Goal: Task Accomplishment & Management: Manage account settings

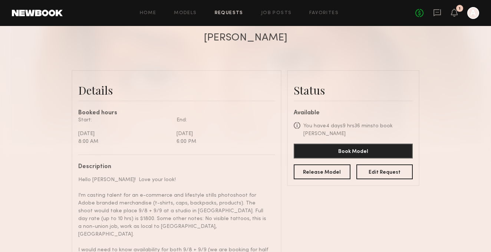
scroll to position [1199, 0]
click at [457, 10] on div "1" at bounding box center [459, 8] width 7 height 7
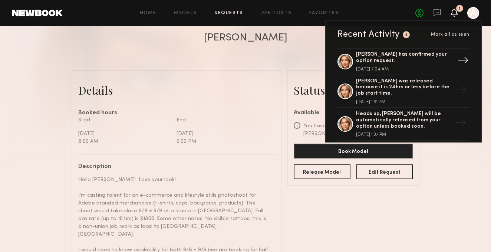
click at [420, 62] on div "[PERSON_NAME] has confirmed your option request." at bounding box center [404, 58] width 96 height 13
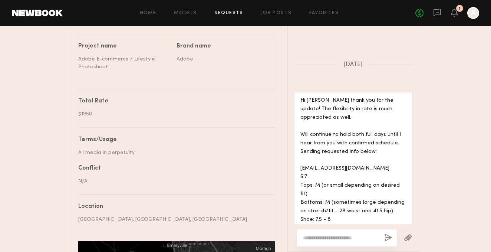
scroll to position [446, 0]
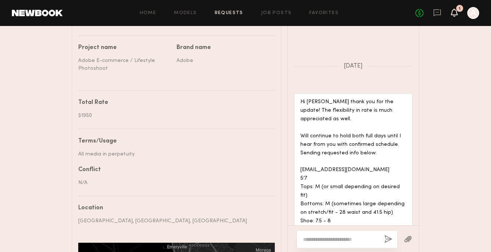
click at [455, 12] on icon at bounding box center [454, 12] width 6 height 5
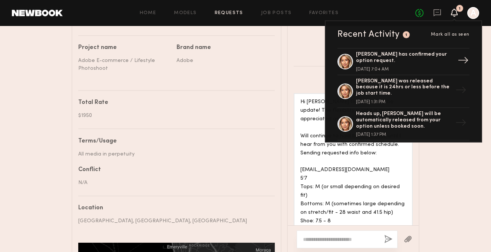
click at [398, 58] on div "[PERSON_NAME] has confirmed your option request." at bounding box center [404, 58] width 96 height 13
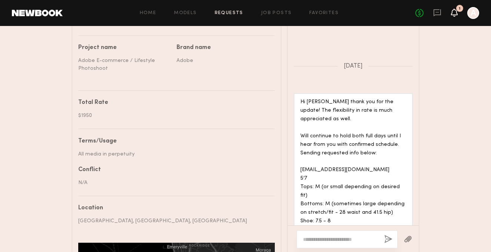
click at [455, 13] on icon at bounding box center [454, 12] width 6 height 5
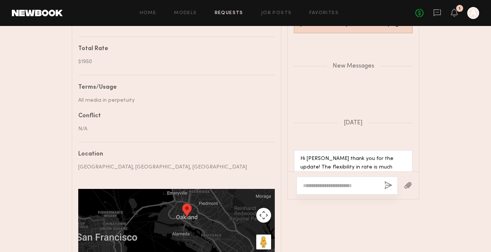
scroll to position [1045, 0]
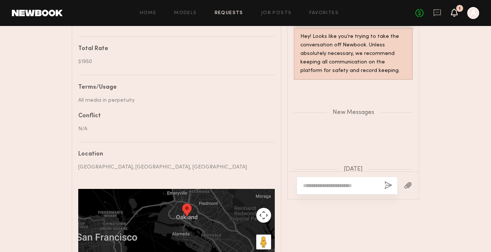
click at [452, 16] on icon at bounding box center [454, 13] width 7 height 8
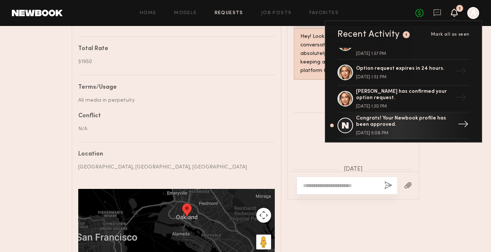
scroll to position [0, 0]
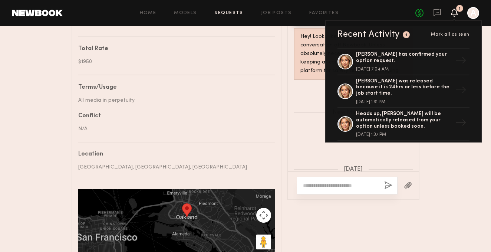
click at [402, 38] on div "Recent Activity 1 Mark all as seen" at bounding box center [403, 34] width 132 height 9
click at [288, 103] on div "New Messages" at bounding box center [353, 111] width 131 height 57
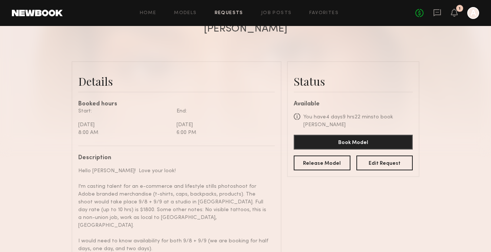
scroll to position [115, 0]
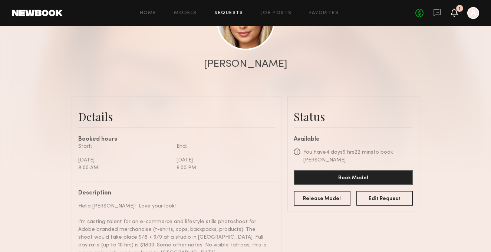
click at [456, 11] on icon at bounding box center [454, 12] width 6 height 5
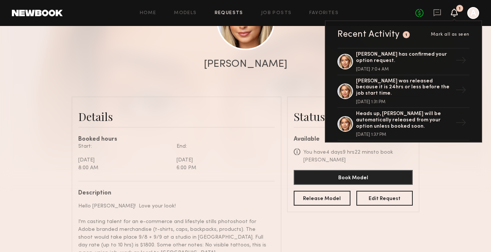
click at [289, 77] on div at bounding box center [245, 33] width 491 height 296
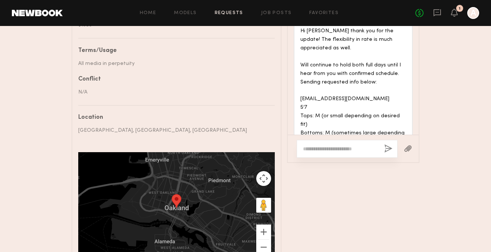
scroll to position [990, 0]
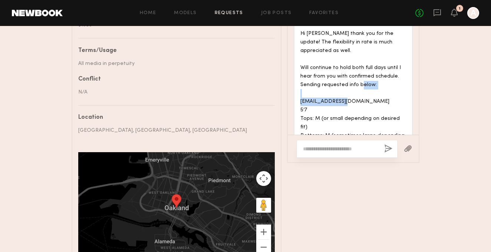
drag, startPoint x: 368, startPoint y: 66, endPoint x: 289, endPoint y: 66, distance: 79.3
click at [289, 66] on div "Hi [PERSON_NAME] thank you for the update! The flexibility in rate is much appr…" at bounding box center [353, 106] width 131 height 162
copy div "[EMAIL_ADDRESS][DOMAIN_NAME]"
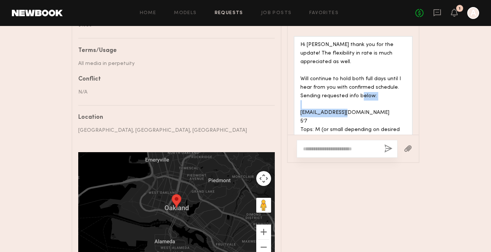
scroll to position [1012, 0]
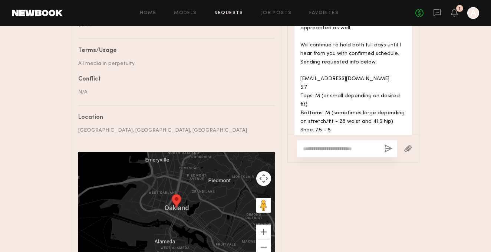
click at [458, 11] on div "No fees up to $5,000 1 A" at bounding box center [447, 13] width 64 height 12
click at [455, 13] on icon at bounding box center [454, 12] width 6 height 5
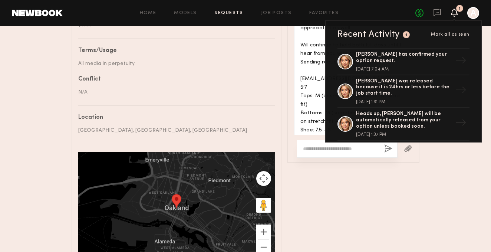
click at [385, 175] on div "Messages Loading Hi yes! Those are my most recent headshots from ~[DATE]. [DATE…" at bounding box center [353, 86] width 132 height 367
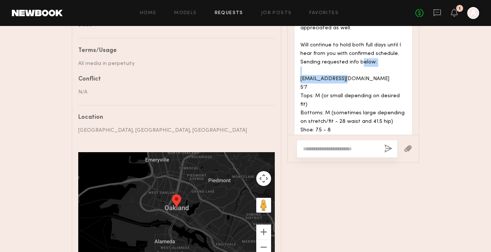
drag, startPoint x: 369, startPoint y: 43, endPoint x: 297, endPoint y: 43, distance: 72.3
click at [297, 43] on div "Hi [PERSON_NAME] thank you for the update! The flexibility in rate is much appr…" at bounding box center [352, 83] width 119 height 162
copy div "[EMAIL_ADDRESS][DOMAIN_NAME]"
click at [328, 67] on div "Hi [PERSON_NAME] thank you for the update! The flexibility in rate is much appr…" at bounding box center [353, 83] width 106 height 153
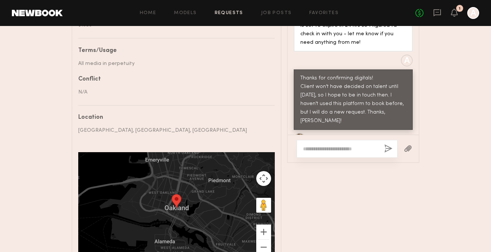
scroll to position [79, 0]
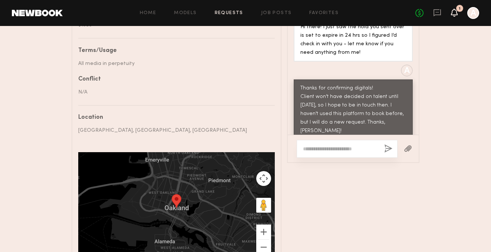
click at [453, 14] on icon at bounding box center [454, 12] width 6 height 5
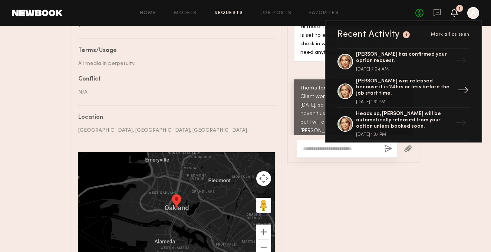
click at [404, 93] on div "[PERSON_NAME] was released because it is 24hrs or less before the job start tim…" at bounding box center [404, 91] width 96 height 26
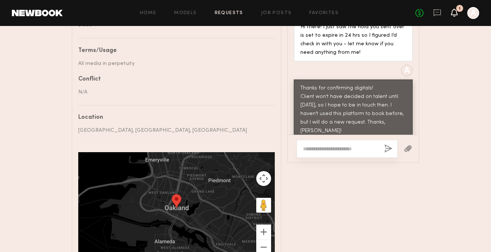
click at [456, 12] on icon at bounding box center [454, 12] width 6 height 5
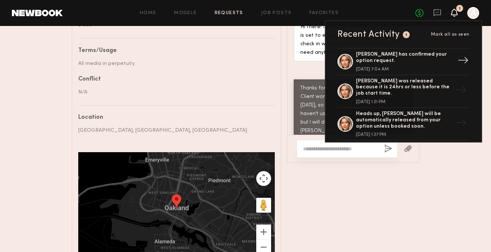
click at [413, 56] on div "[PERSON_NAME] has confirmed your option request." at bounding box center [404, 58] width 96 height 13
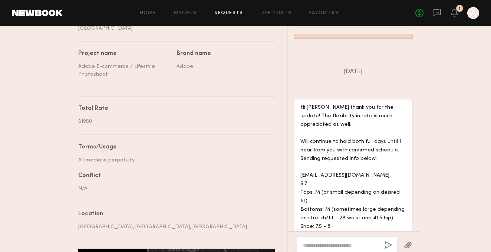
scroll to position [442, 0]
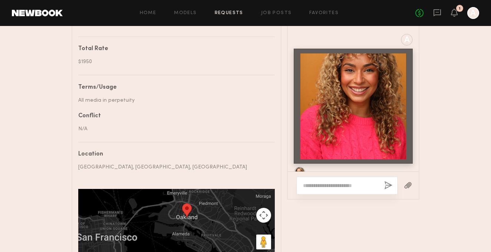
scroll to position [1045, 0]
